Goal: Book appointment/travel/reservation

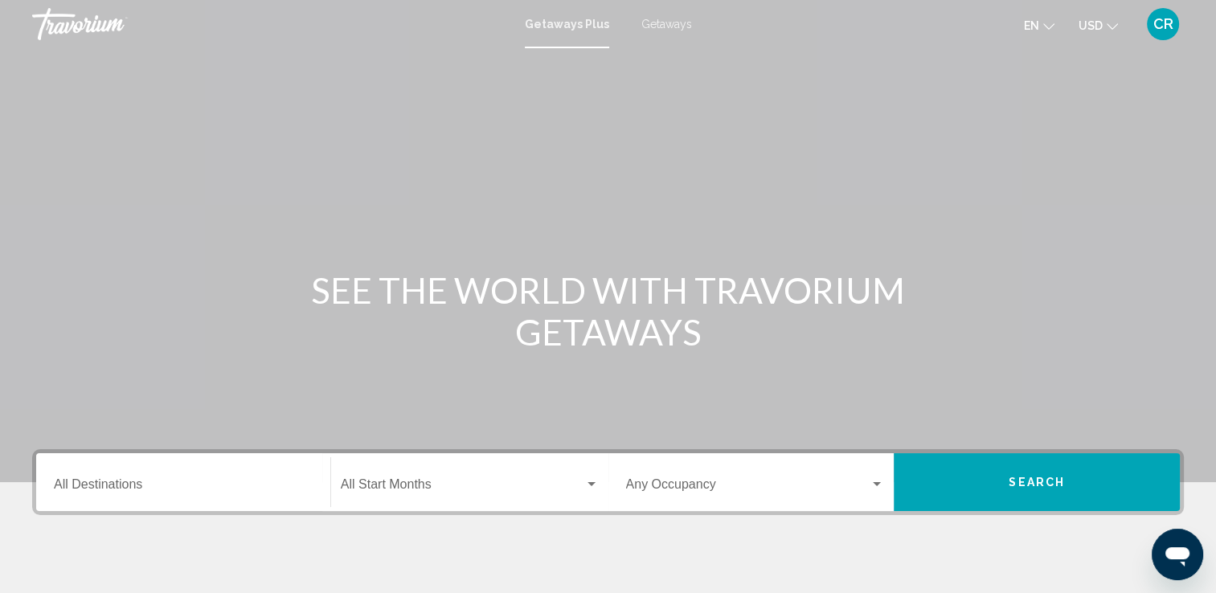
click at [1156, 27] on span "CR" at bounding box center [1163, 24] width 20 height 16
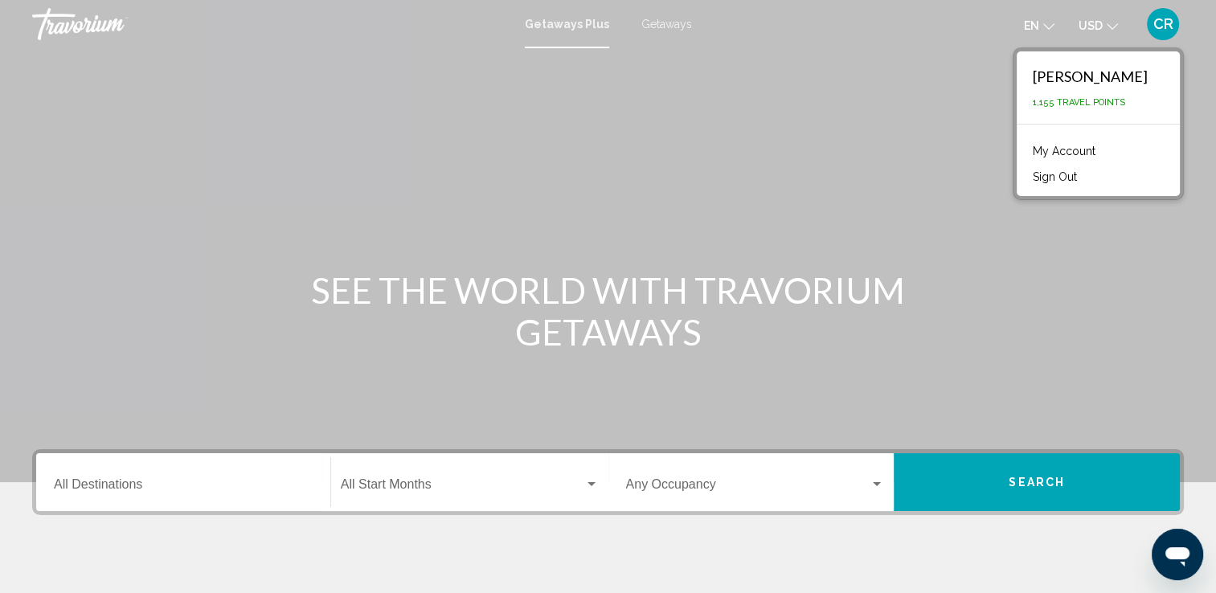
click at [1076, 153] on link "My Account" at bounding box center [1064, 151] width 79 height 21
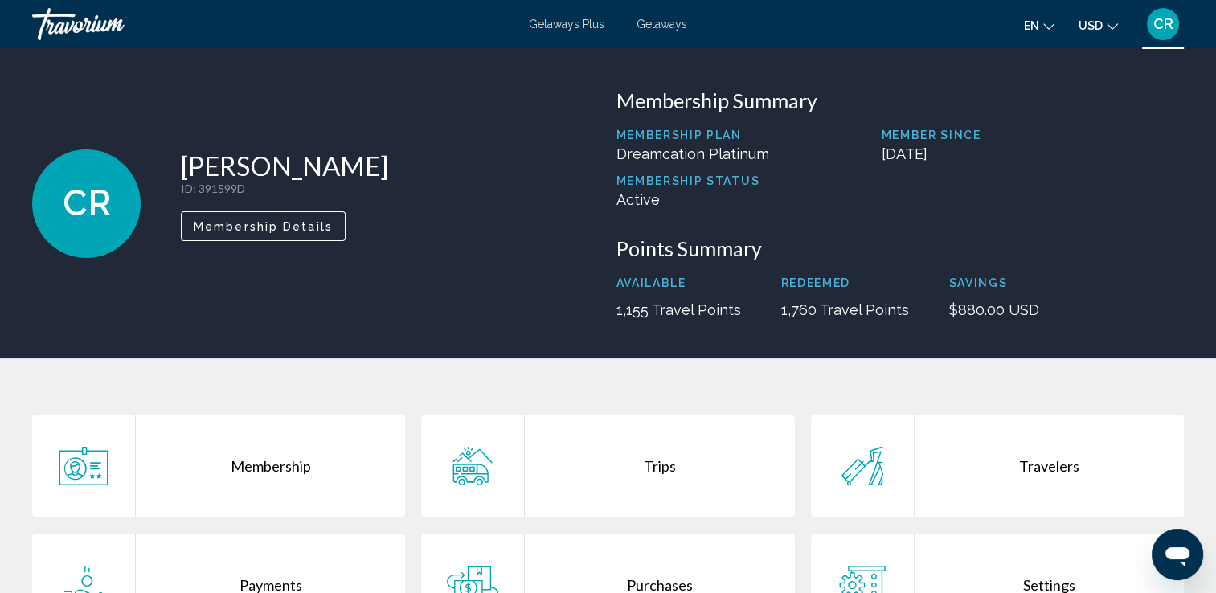
click at [558, 30] on span "Getaways Plus" at bounding box center [567, 24] width 76 height 13
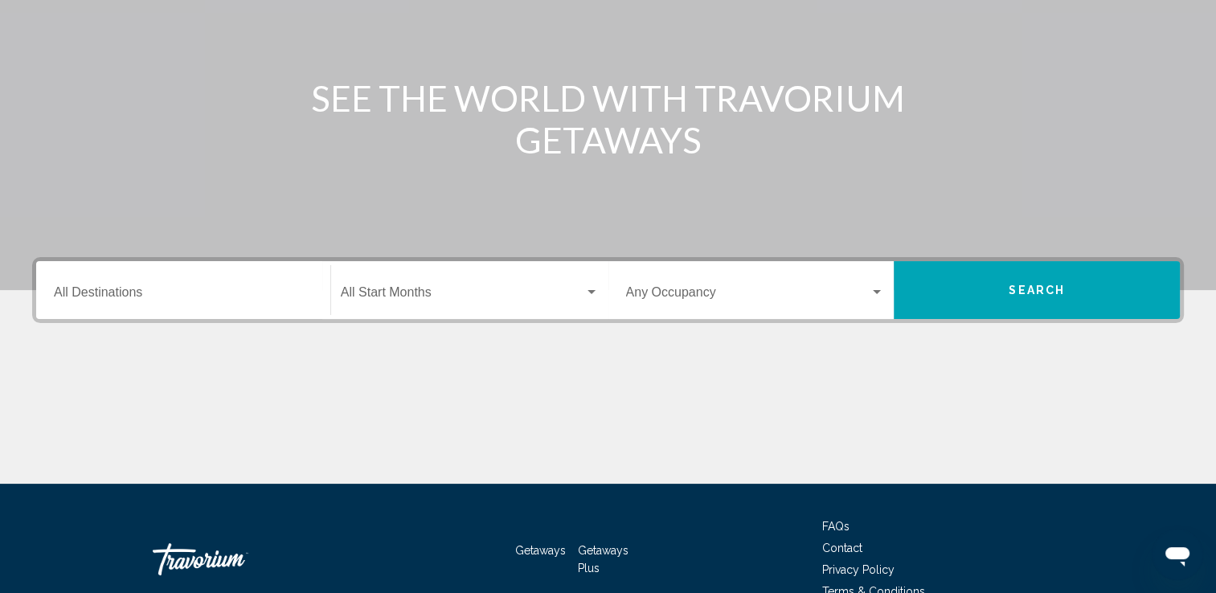
scroll to position [279, 0]
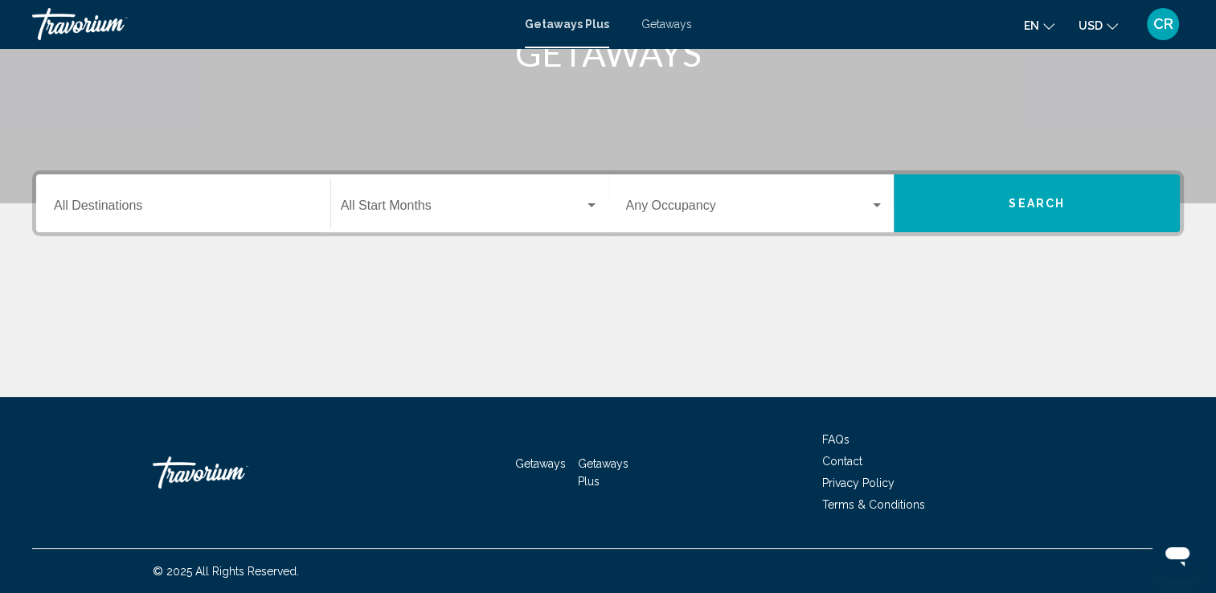
click at [255, 194] on div "Destination All Destinations" at bounding box center [183, 203] width 259 height 51
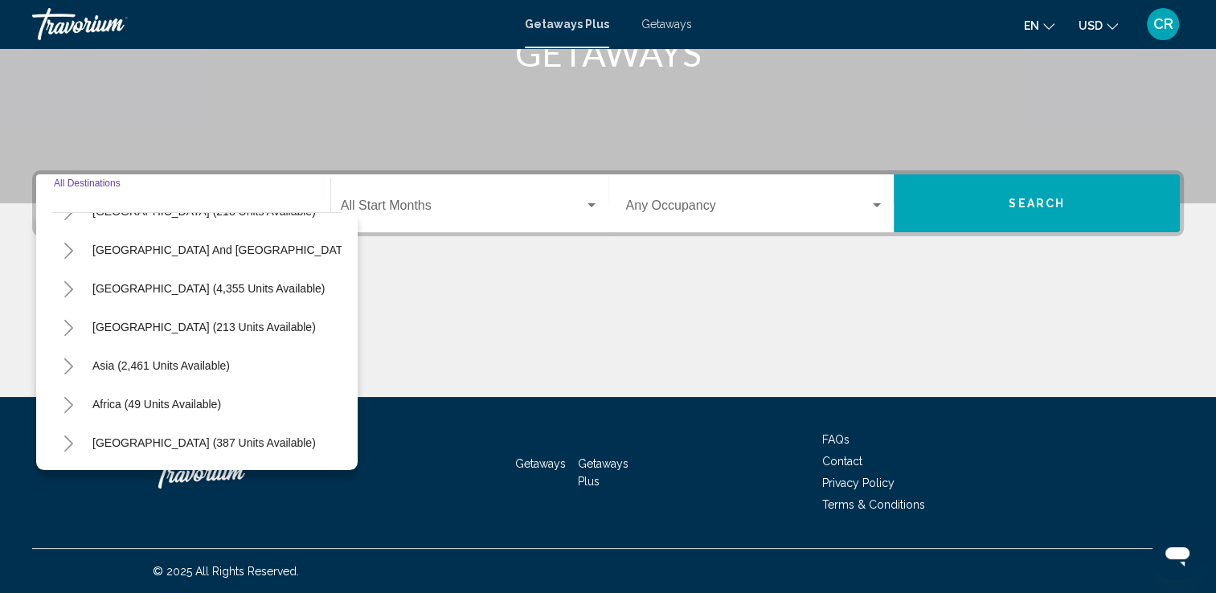
scroll to position [0, 0]
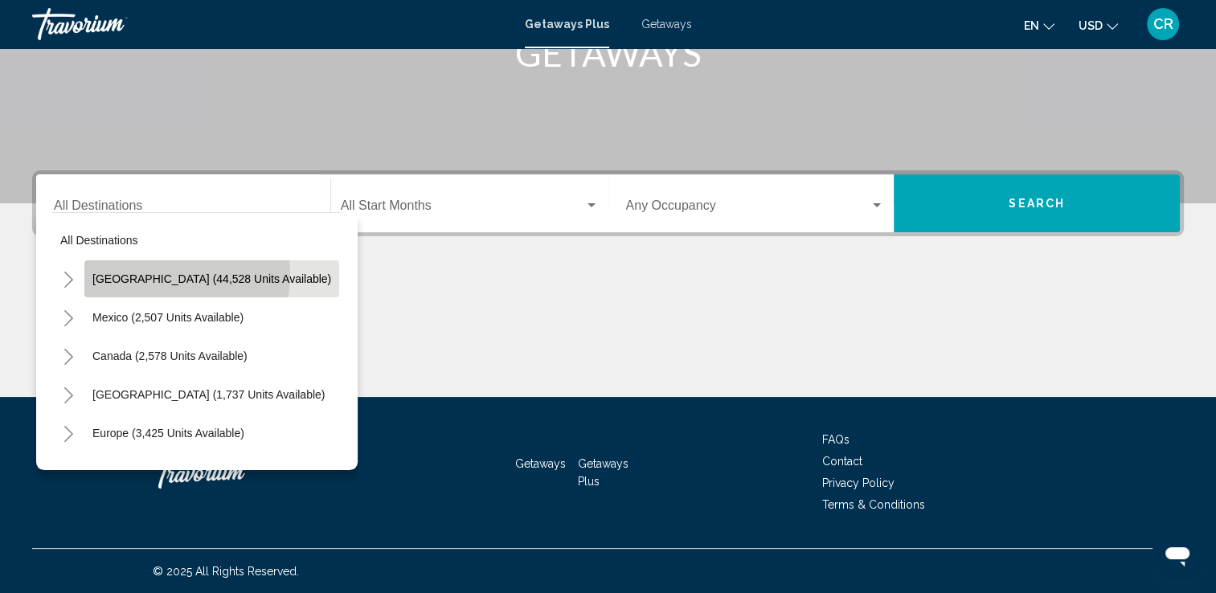
click at [148, 273] on span "United States (44,528 units available)" at bounding box center [211, 278] width 239 height 13
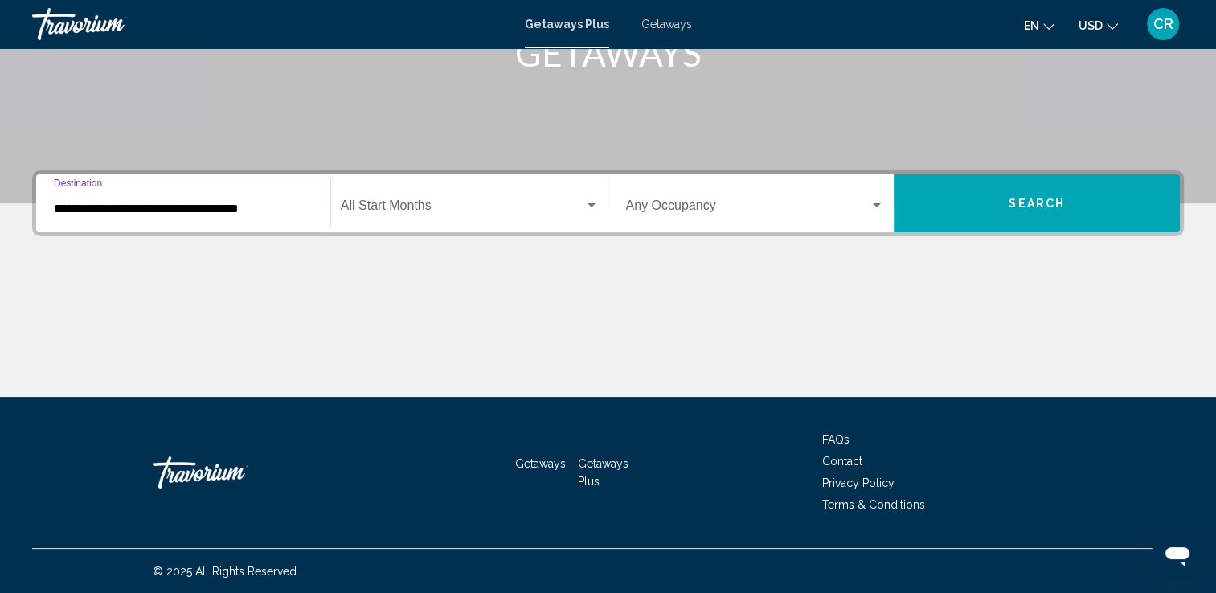
click at [88, 207] on input "**********" at bounding box center [183, 209] width 259 height 14
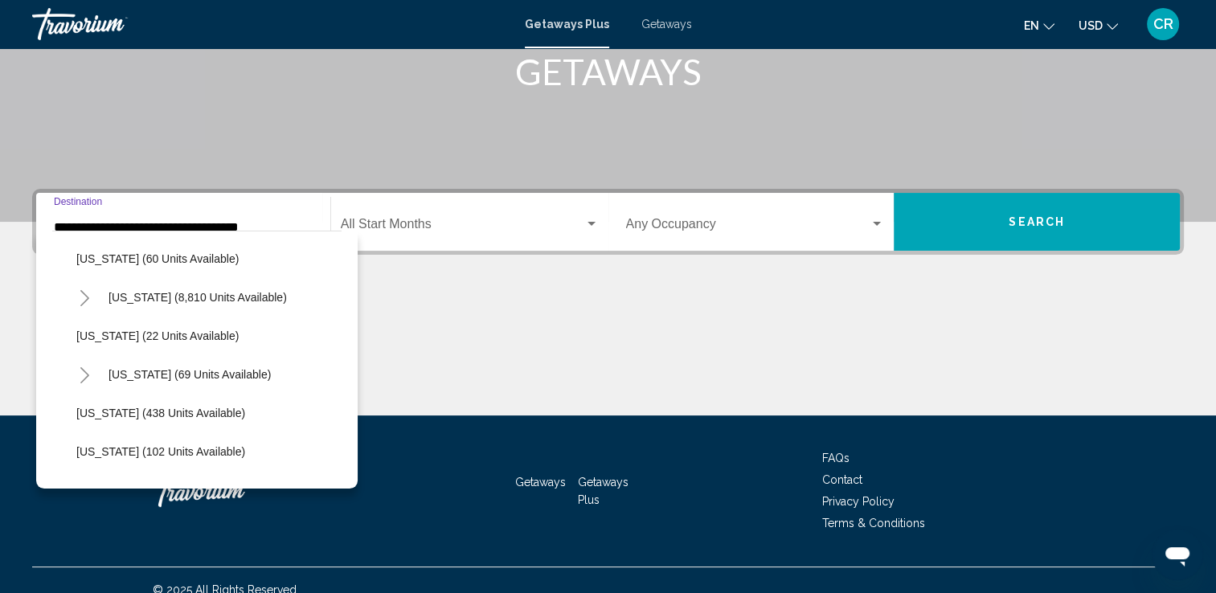
scroll to position [276, 0]
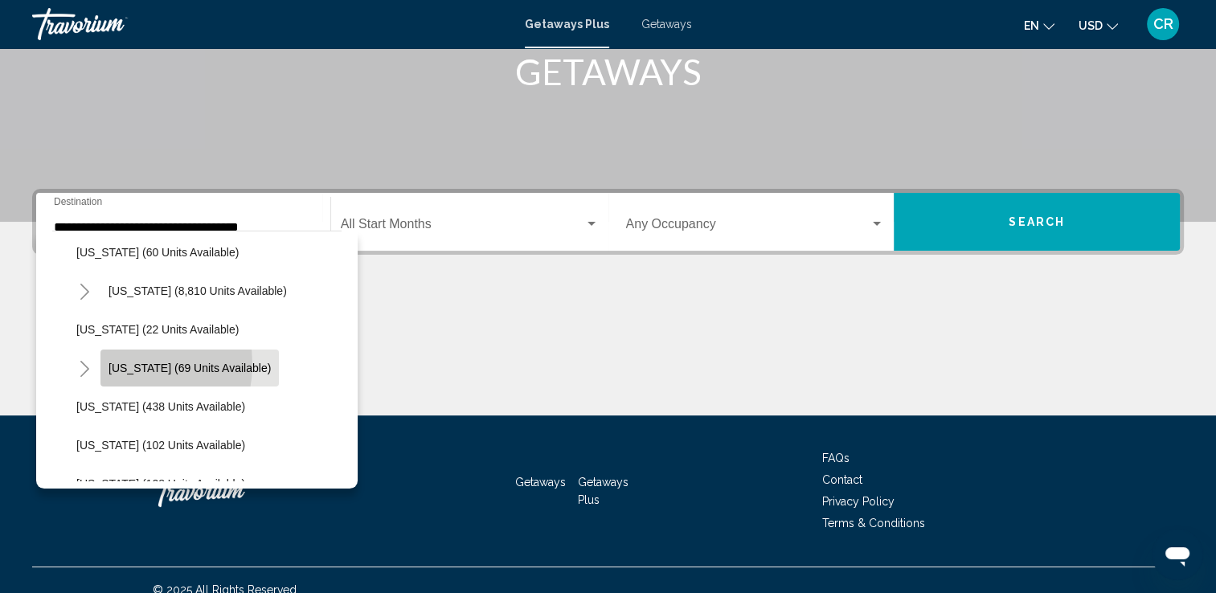
click at [119, 362] on span "Hawaii (69 units available)" at bounding box center [189, 368] width 162 height 13
type input "**********"
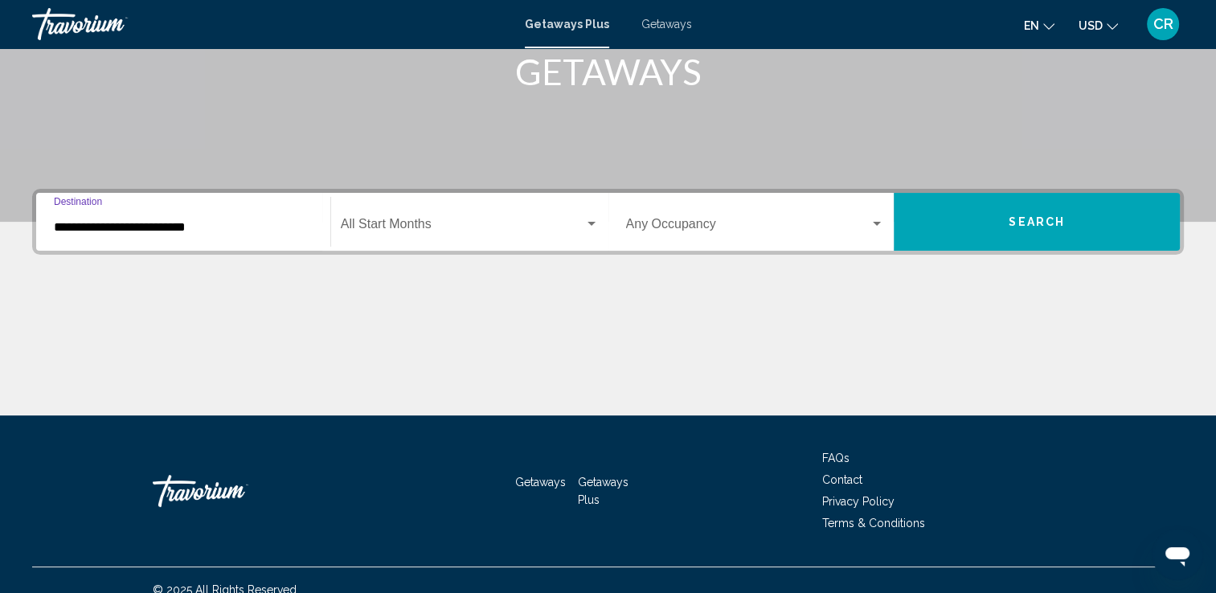
scroll to position [279, 0]
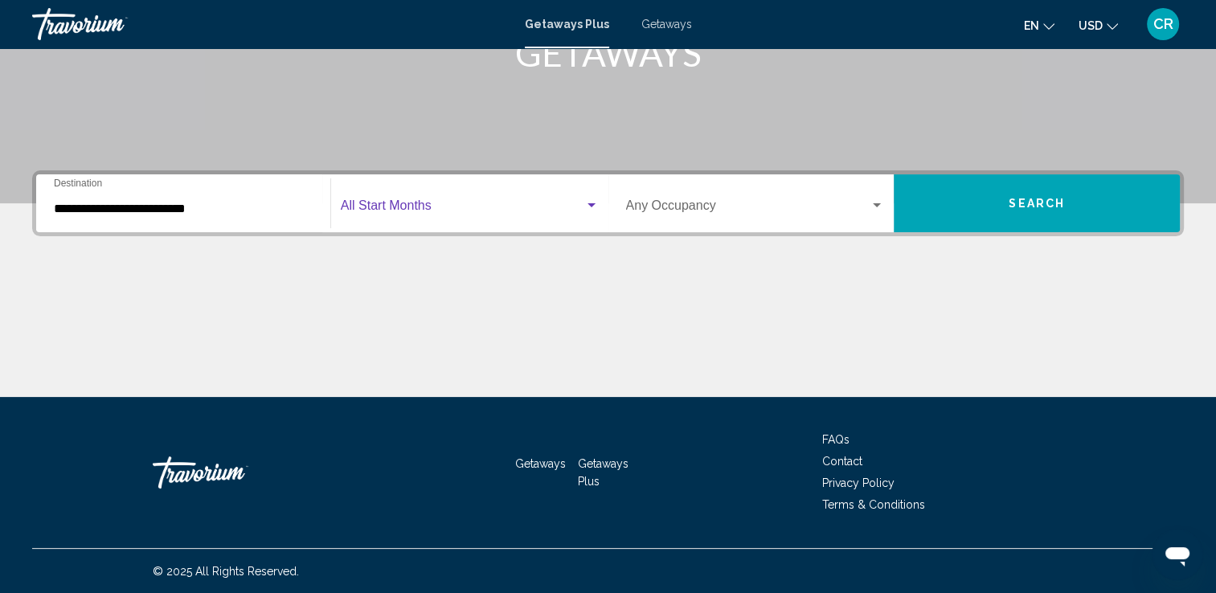
click at [399, 202] on span "Search widget" at bounding box center [462, 209] width 243 height 14
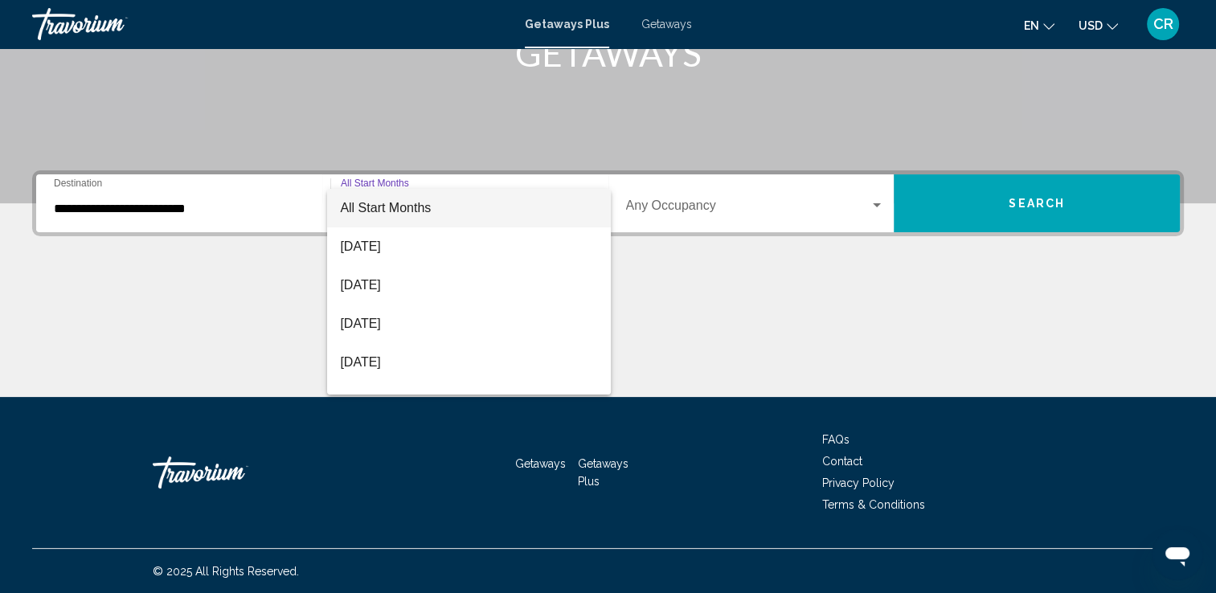
click at [1036, 198] on div at bounding box center [608, 296] width 1216 height 593
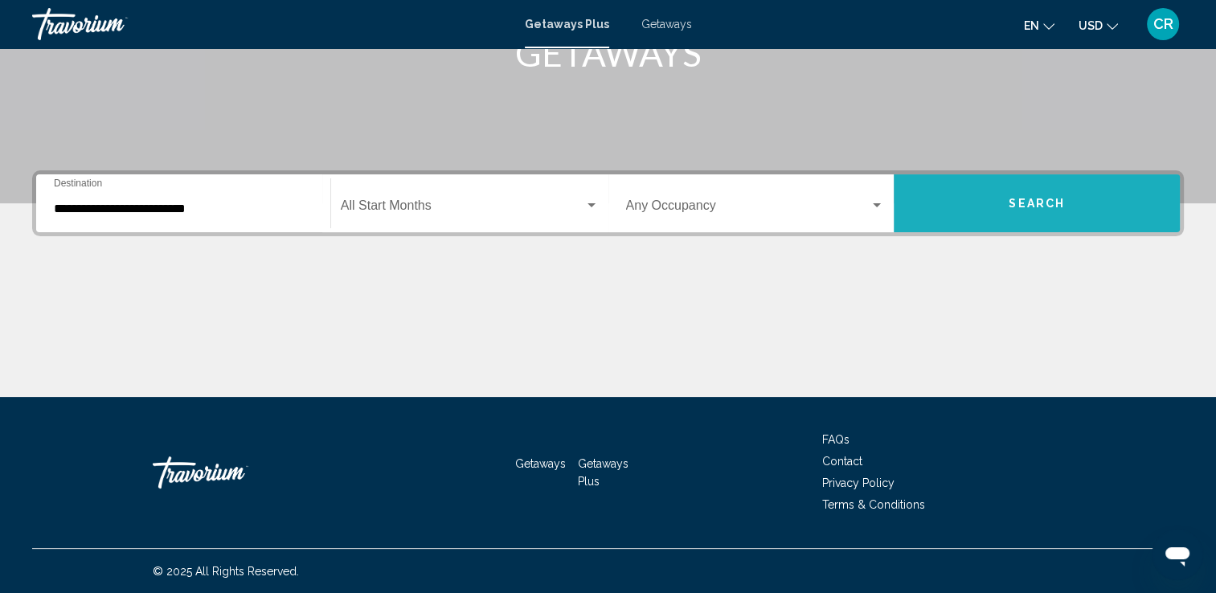
click at [1036, 198] on span "Search" at bounding box center [1036, 204] width 56 height 13
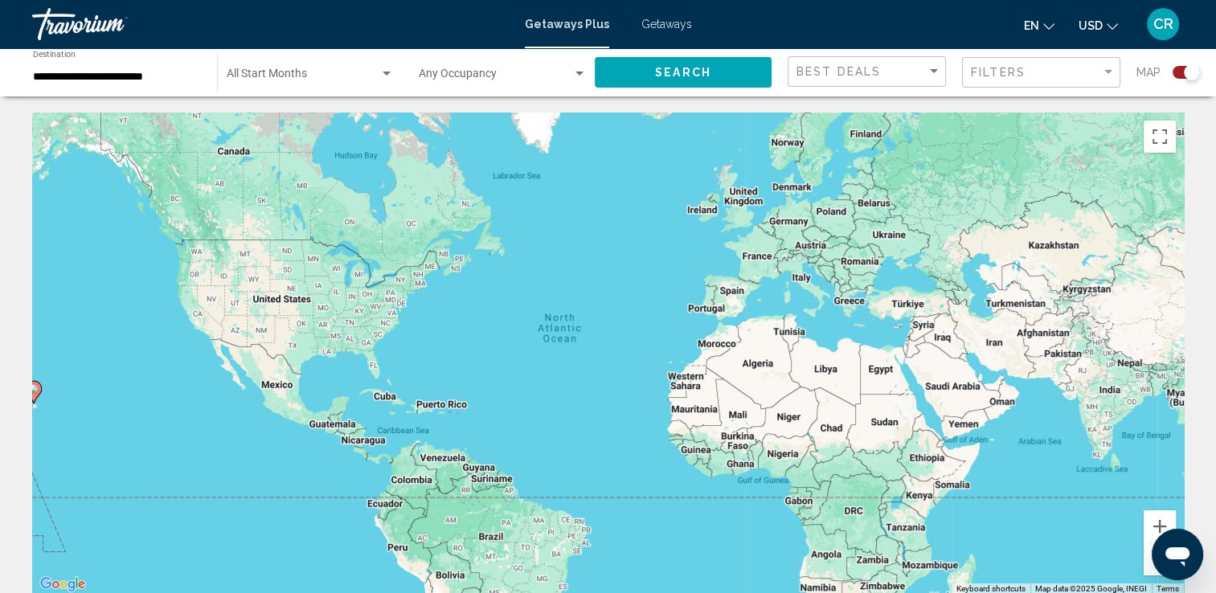
click at [1178, 72] on div "Search widget" at bounding box center [1185, 72] width 27 height 13
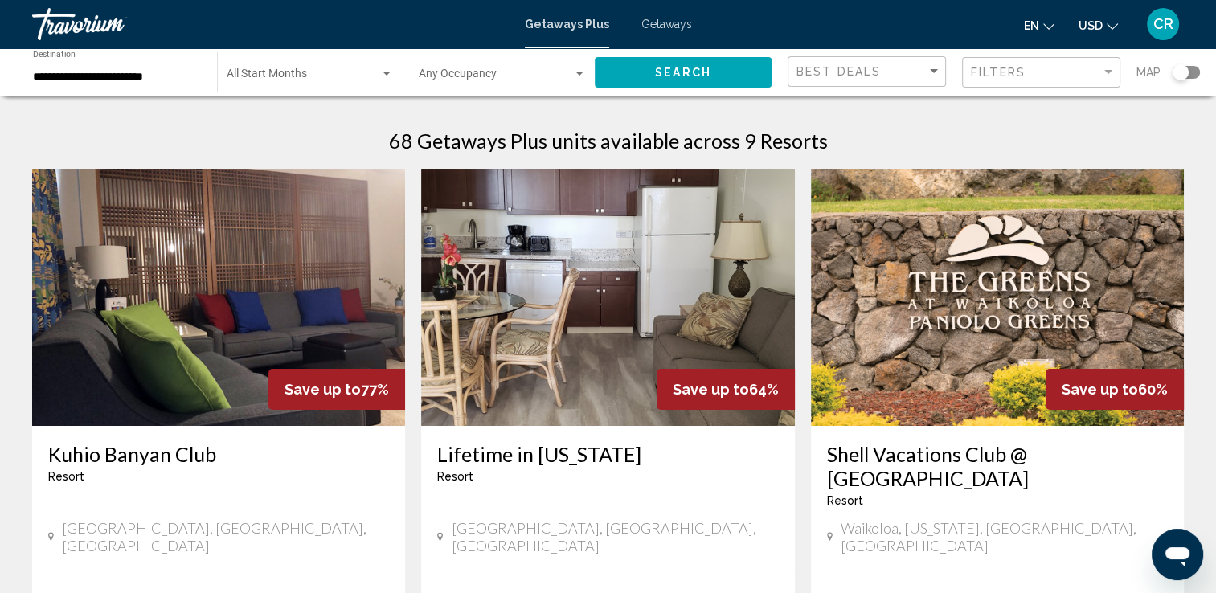
scroll to position [114, 0]
